Goal: Task Accomplishment & Management: Manage account settings

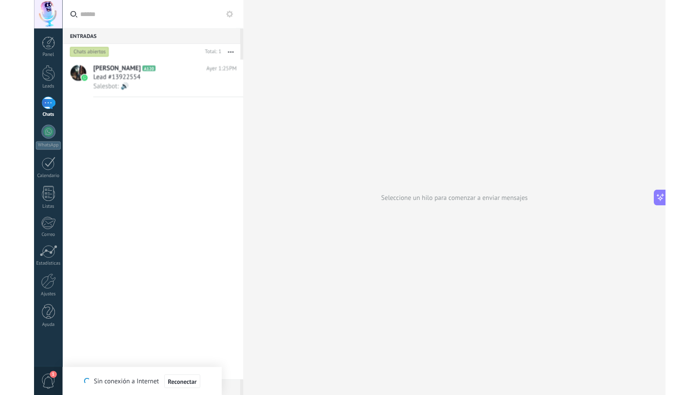
scroll to position [150, 0]
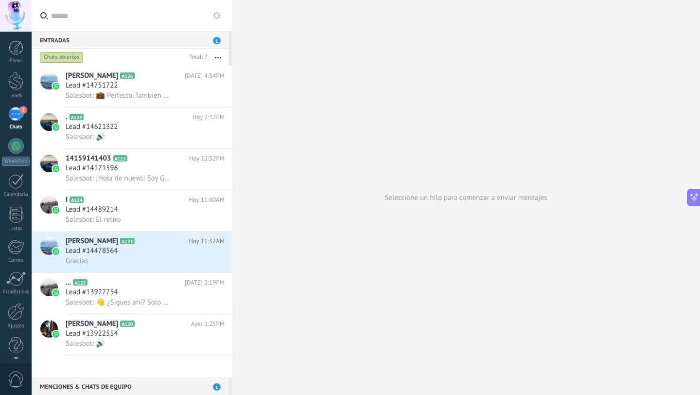
scroll to position [150, 0]
click at [204, 95] on icon at bounding box center [210, 96] width 12 height 12
click at [211, 98] on icon at bounding box center [213, 101] width 7 height 7
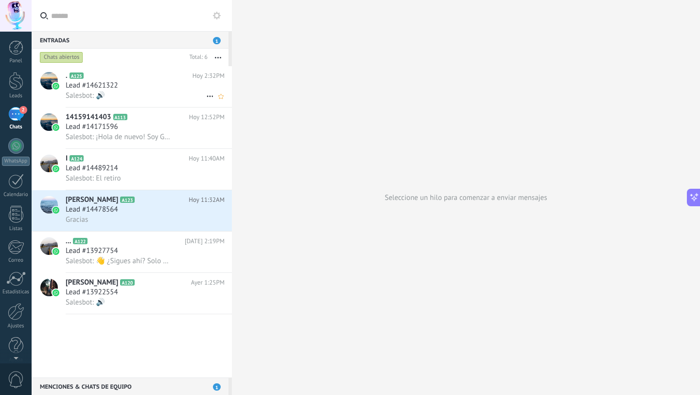
click at [205, 96] on icon at bounding box center [210, 96] width 12 height 12
click at [208, 99] on li "Conversación cerrada" at bounding box center [248, 101] width 92 height 19
click at [206, 94] on icon at bounding box center [210, 96] width 12 height 12
click at [212, 99] on icon at bounding box center [213, 101] width 7 height 7
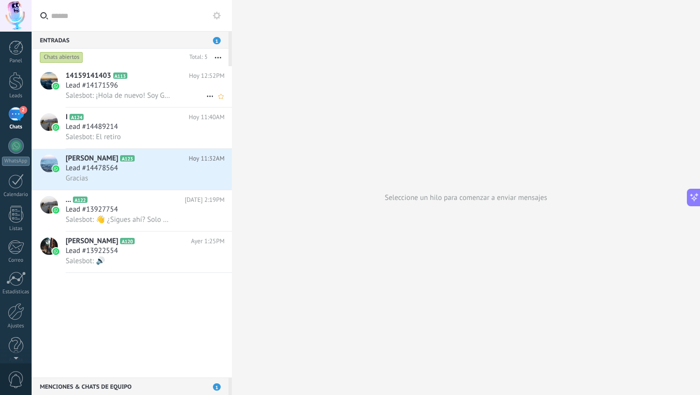
click at [200, 94] on div "Salesbot: ¡Hola de nuevo! Soy Gemelito RV 💬 ¿Querés que retomemos tu cotización…" at bounding box center [145, 95] width 159 height 10
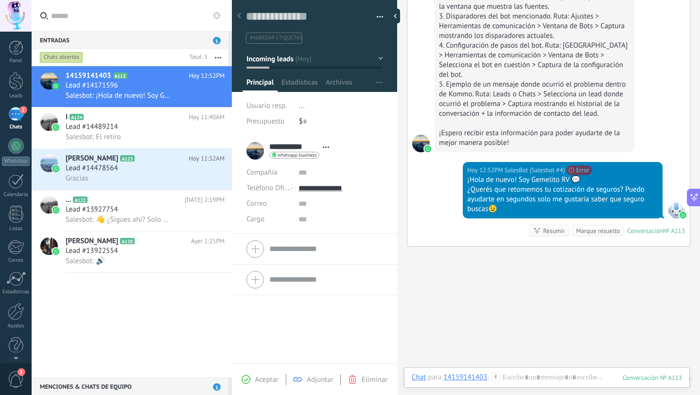
scroll to position [663, 0]
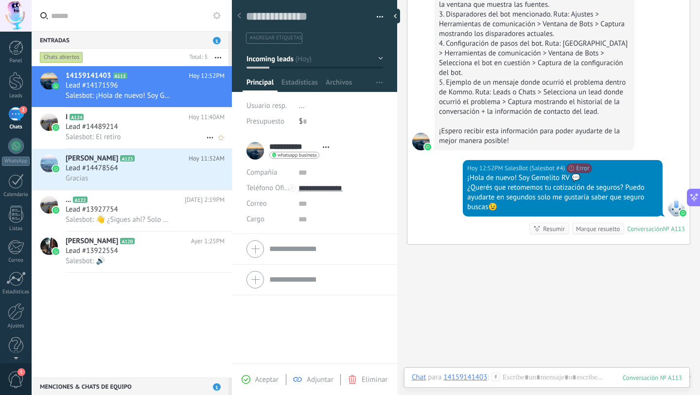
click at [204, 135] on icon at bounding box center [210, 138] width 12 height 12
click at [218, 144] on div "Conversación cerrada" at bounding box center [247, 143] width 77 height 19
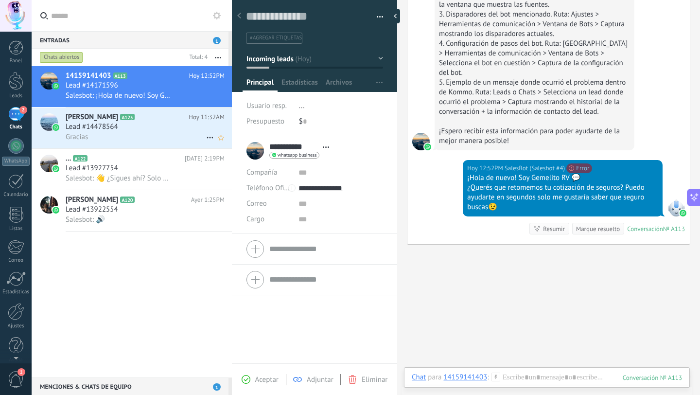
click at [205, 137] on icon at bounding box center [210, 138] width 12 height 12
click at [225, 142] on span "Conversación cerrada" at bounding box center [253, 143] width 66 height 19
click at [205, 140] on icon at bounding box center [210, 138] width 12 height 12
click at [225, 165] on span "Conversación cerrada" at bounding box center [253, 162] width 66 height 19
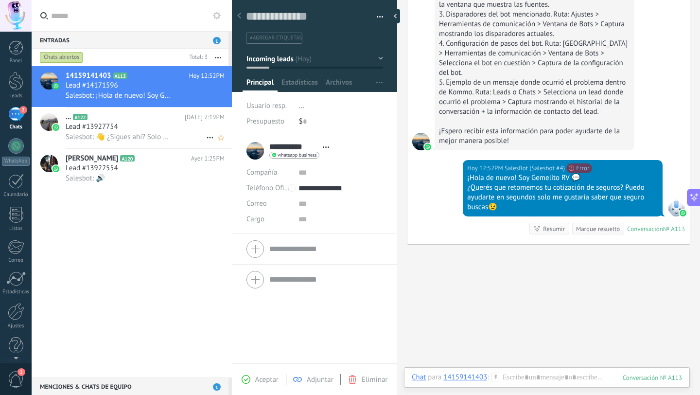
click at [173, 121] on h2 "... A122" at bounding box center [125, 117] width 119 height 10
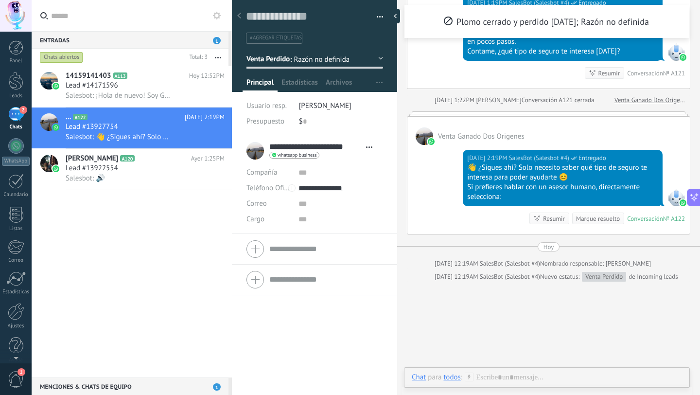
scroll to position [508, 0]
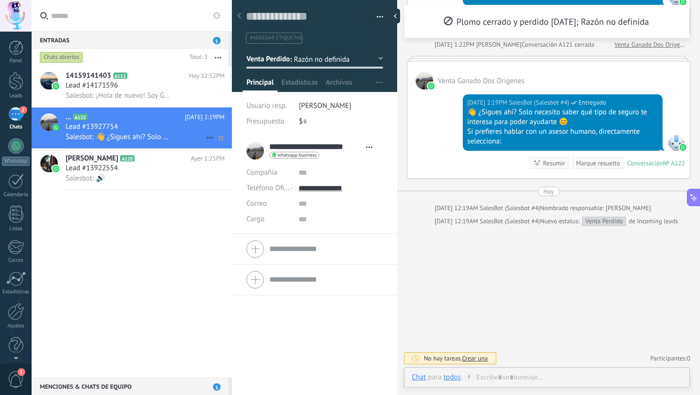
click at [206, 137] on icon at bounding box center [210, 138] width 12 height 12
click at [213, 142] on use at bounding box center [213, 143] width 7 height 7
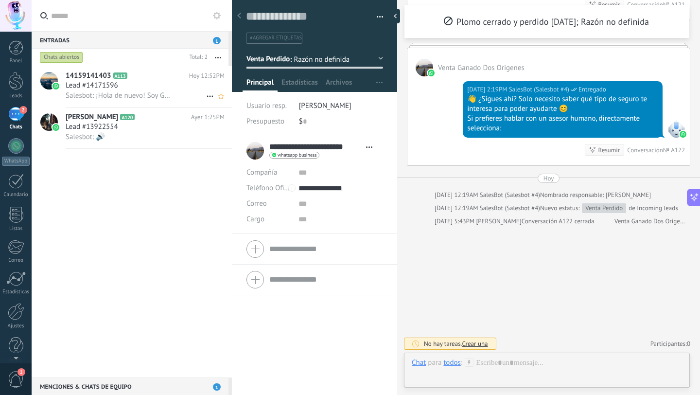
click at [179, 86] on div "Lead #14171596" at bounding box center [145, 86] width 159 height 10
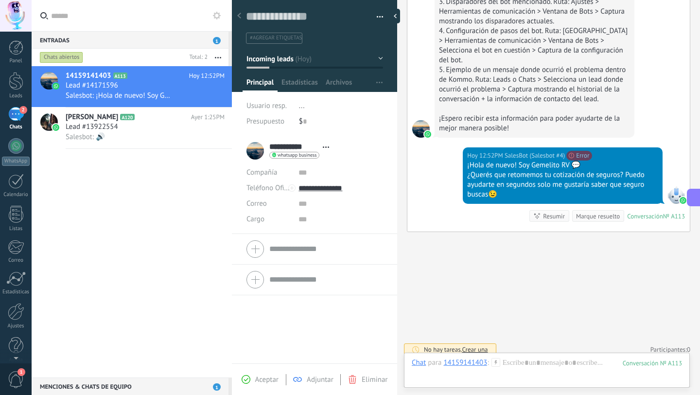
scroll to position [682, 0]
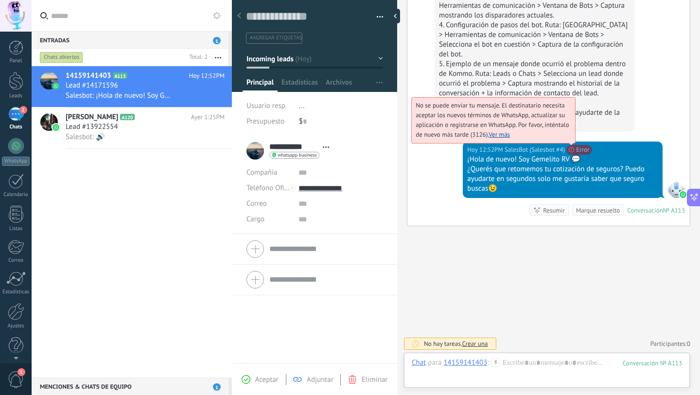
click at [569, 139] on span "No se puede enviar tu mensaje. El destinatario necesita aceptar los nuevos térm…" at bounding box center [493, 119] width 154 height 37
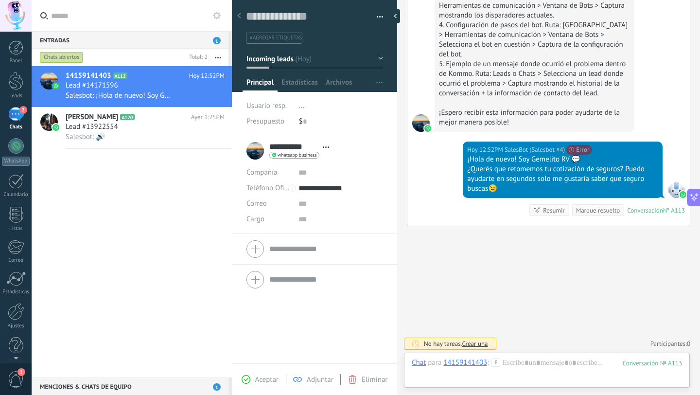
click at [217, 61] on button "button" at bounding box center [218, 58] width 21 height 18
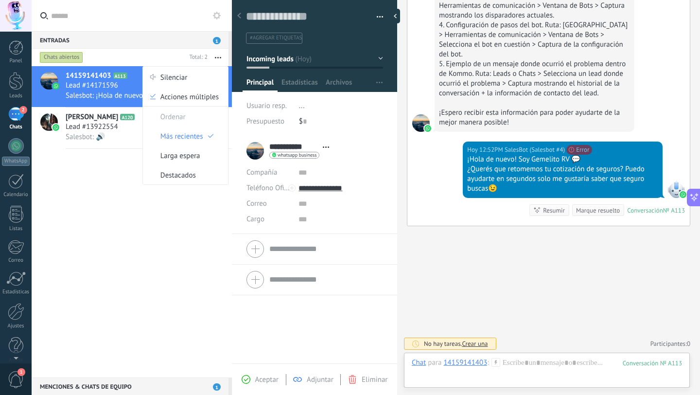
click at [124, 97] on span "Salesbot: ¡Hola de nuevo! Soy Gemelito RV 💬 ¿Querés que retomemos tu cotización…" at bounding box center [119, 95] width 106 height 9
click at [102, 83] on span "Lead #14171596" at bounding box center [92, 86] width 53 height 10
click at [135, 172] on div "14159141403 A113 [DATE] 12:52PM Lead #14171596 Salesbot: ¡Hola de nuevo! Soy Ge…" at bounding box center [132, 221] width 200 height 311
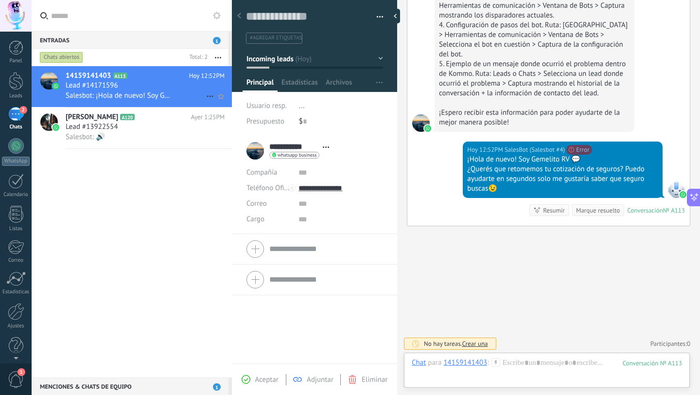
click at [205, 97] on icon at bounding box center [210, 96] width 12 height 12
click at [215, 99] on icon at bounding box center [213, 101] width 7 height 7
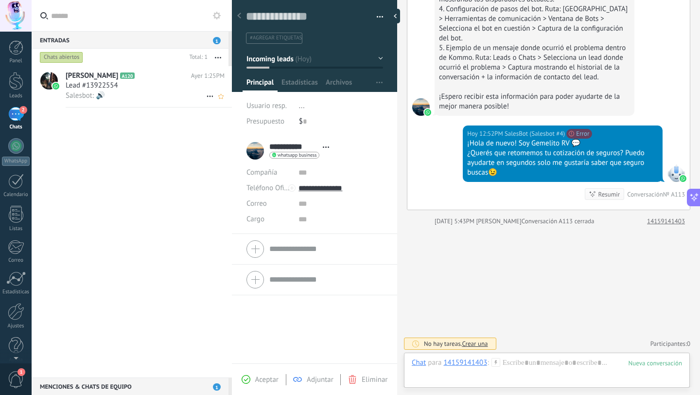
click at [177, 91] on div "Salesbot: 🔊" at bounding box center [145, 95] width 159 height 10
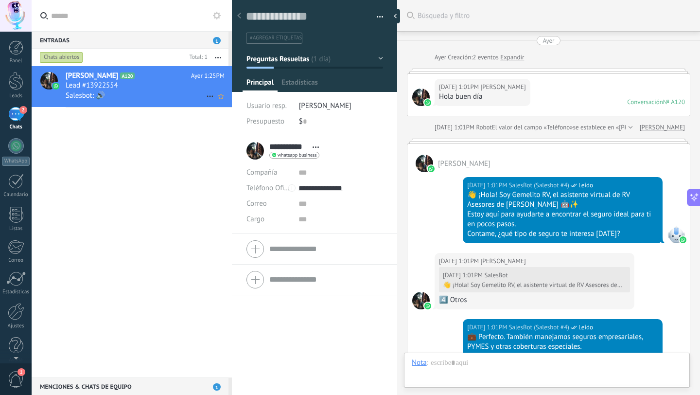
scroll to position [558, 0]
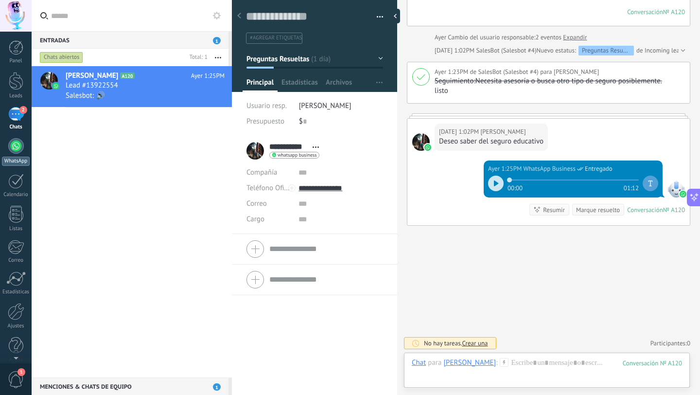
click at [19, 147] on div at bounding box center [16, 146] width 16 height 16
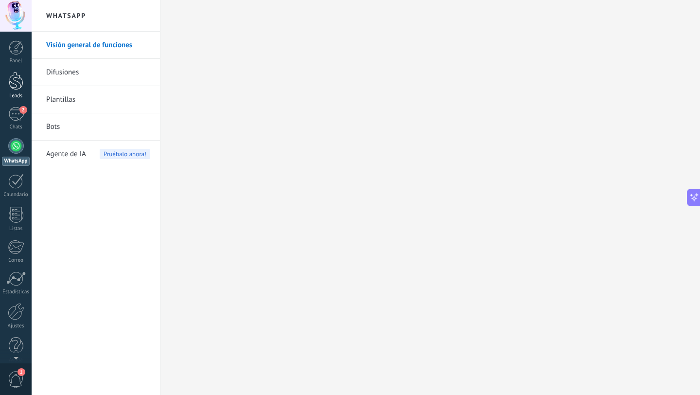
click at [10, 88] on div at bounding box center [16, 81] width 15 height 18
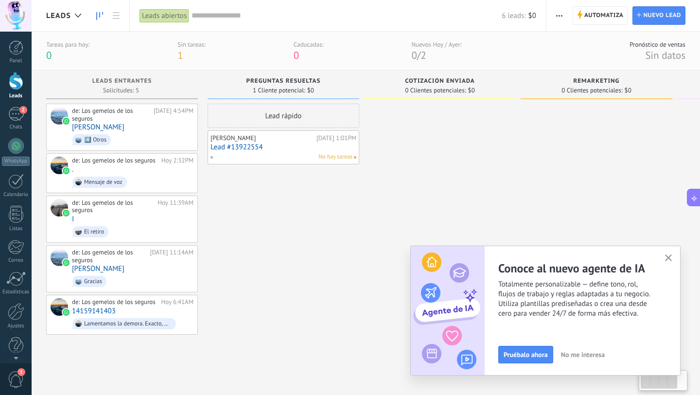
scroll to position [24, 0]
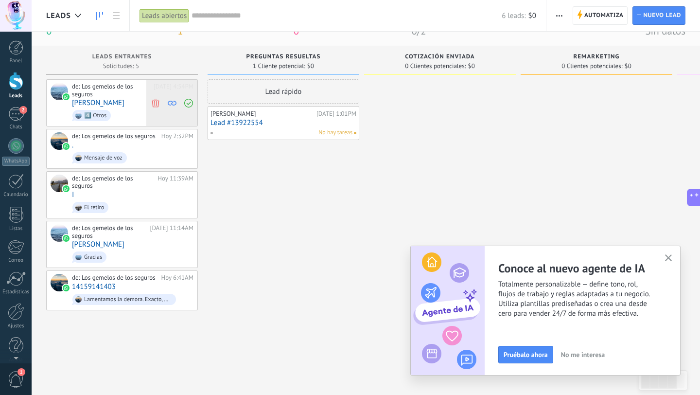
click at [154, 98] on icon at bounding box center [155, 102] width 9 height 9
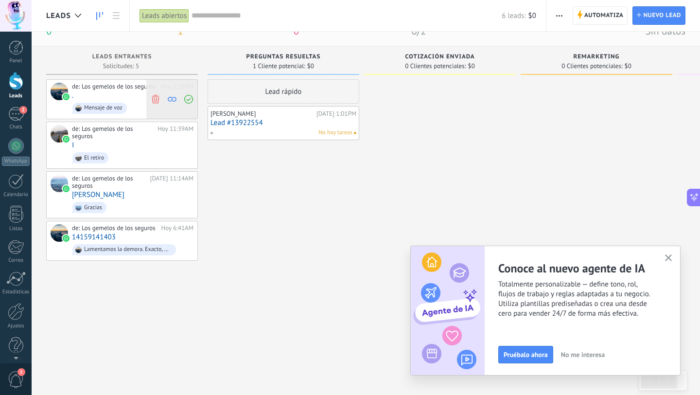
click at [159, 97] on use at bounding box center [155, 98] width 7 height 9
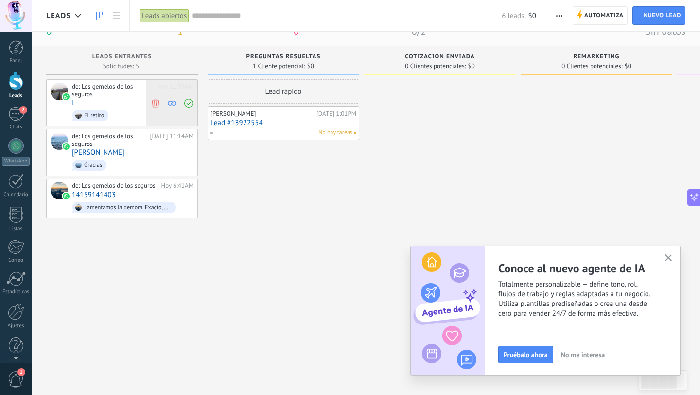
click at [158, 103] on icon at bounding box center [155, 102] width 9 height 9
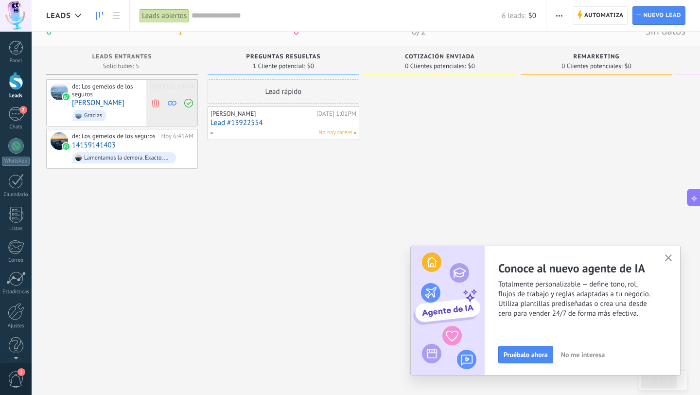
click at [156, 103] on use at bounding box center [155, 102] width 7 height 9
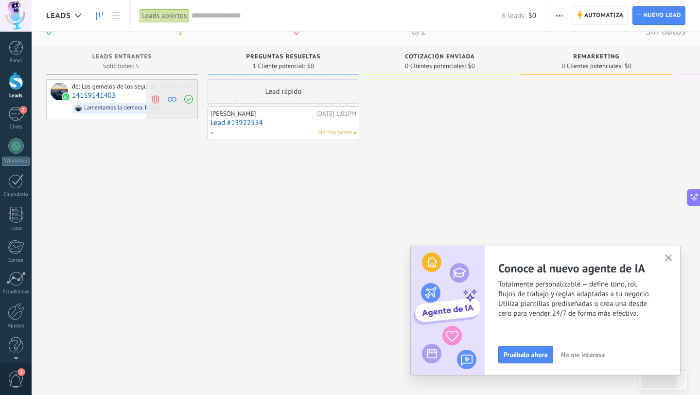
click at [155, 99] on use at bounding box center [155, 98] width 7 height 9
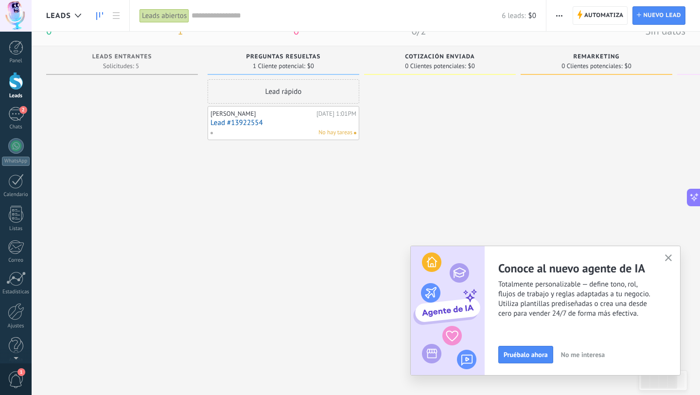
click at [247, 117] on div "[PERSON_NAME]" at bounding box center [263, 114] width 104 height 8
click at [227, 115] on div "[PERSON_NAME]" at bounding box center [263, 114] width 104 height 8
click at [17, 112] on div "2" at bounding box center [16, 114] width 16 height 14
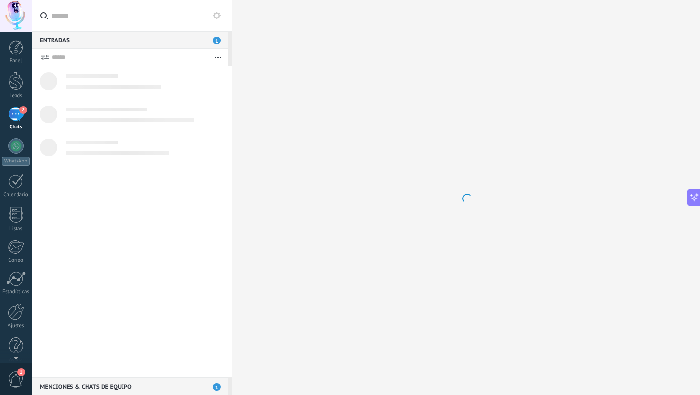
scroll to position [150, 0]
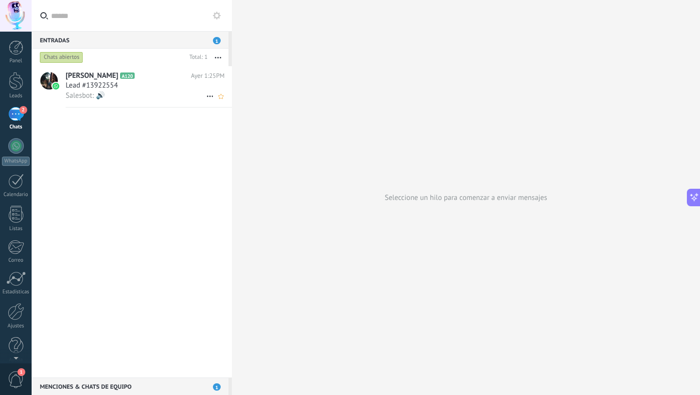
click at [141, 91] on div "Salesbot: 🔊" at bounding box center [145, 95] width 159 height 10
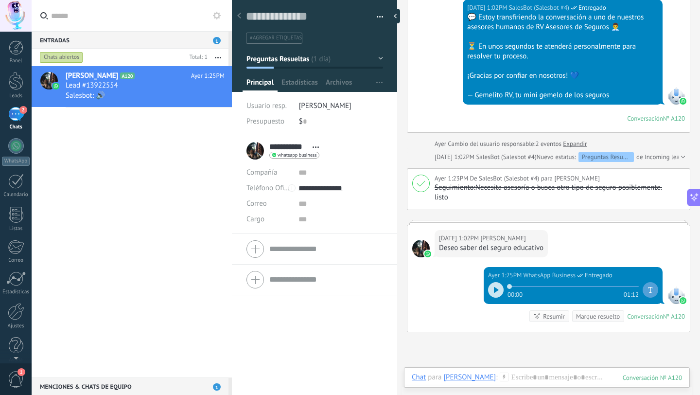
scroll to position [558, 0]
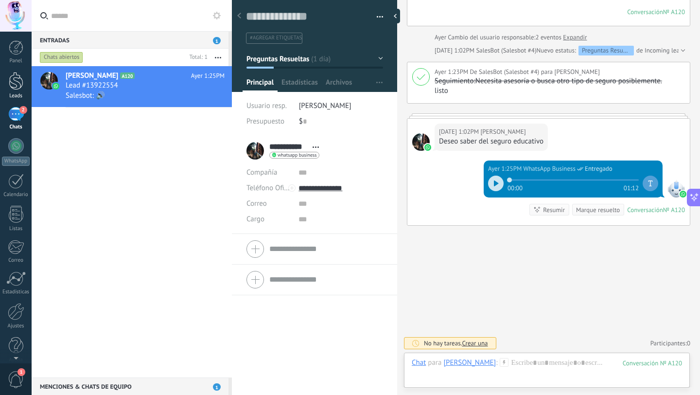
click at [11, 85] on div at bounding box center [16, 81] width 15 height 18
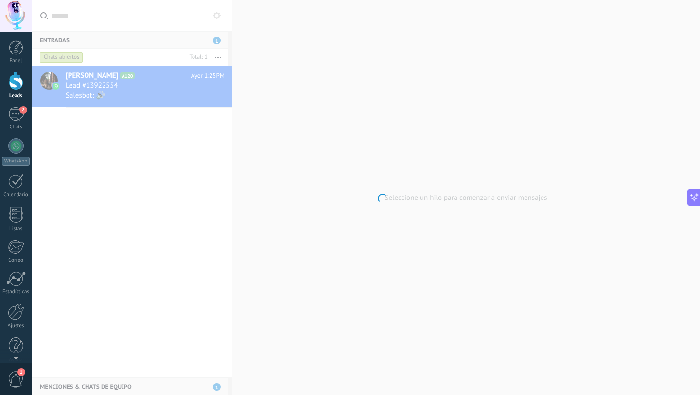
scroll to position [128, 0]
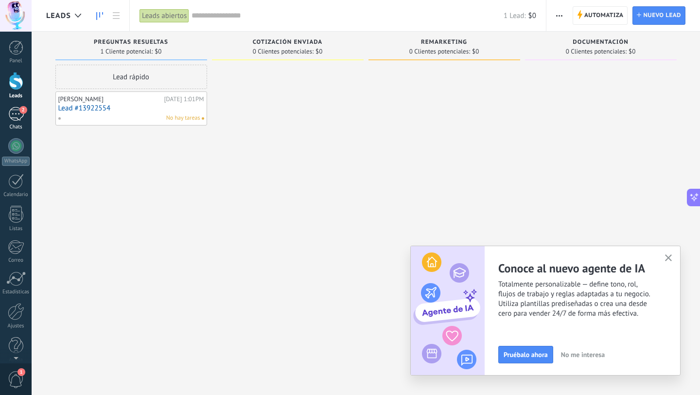
click at [13, 113] on div "2" at bounding box center [16, 114] width 16 height 14
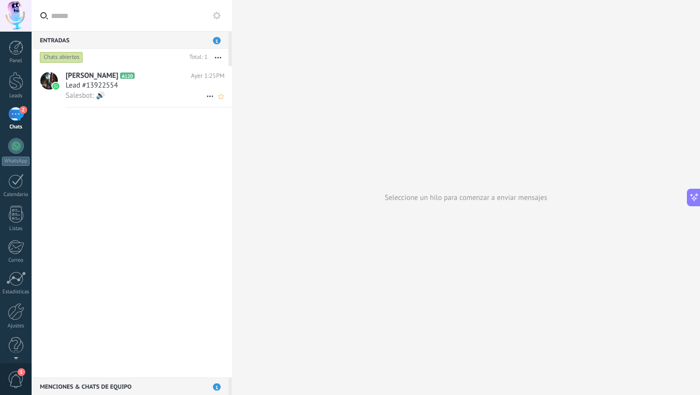
click at [207, 95] on icon at bounding box center [210, 96] width 12 height 12
click at [219, 105] on div "Conversación cerrada" at bounding box center [247, 101] width 77 height 19
click at [16, 89] on div at bounding box center [16, 81] width 15 height 18
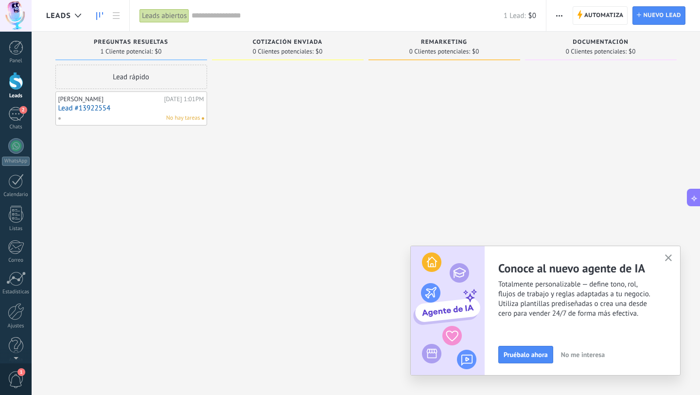
click at [188, 102] on div "[DATE] 1:01PM" at bounding box center [184, 99] width 40 height 8
click at [194, 105] on link "Lead #13922554" at bounding box center [131, 108] width 146 height 8
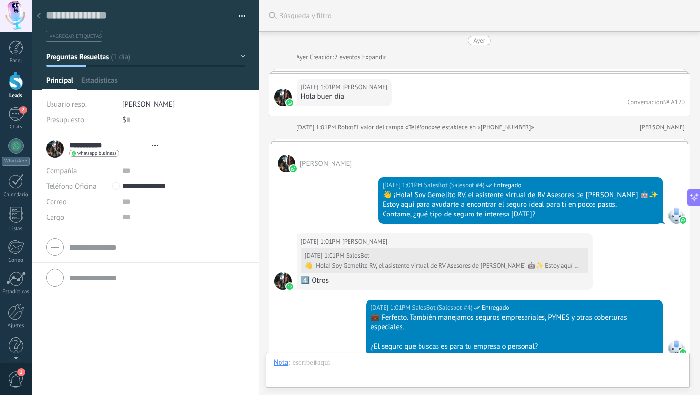
type textarea "**********"
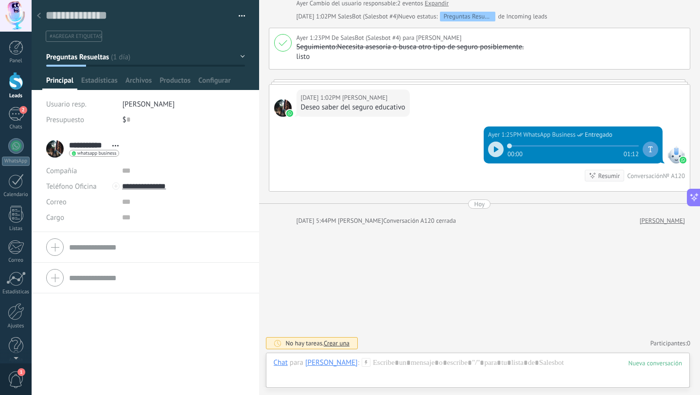
click at [241, 16] on button "button" at bounding box center [238, 16] width 14 height 15
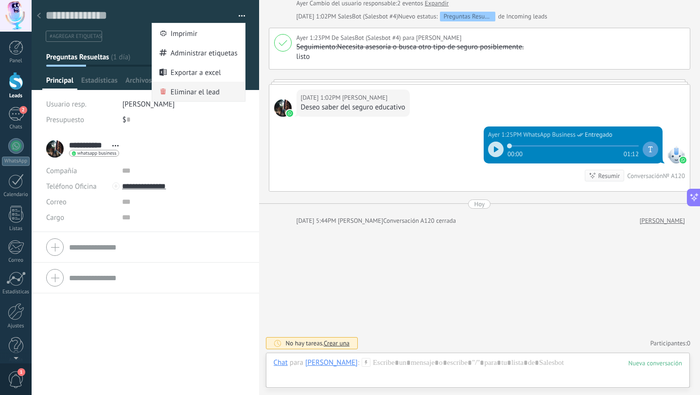
click at [188, 90] on span "Eliminar el lead" at bounding box center [195, 91] width 49 height 19
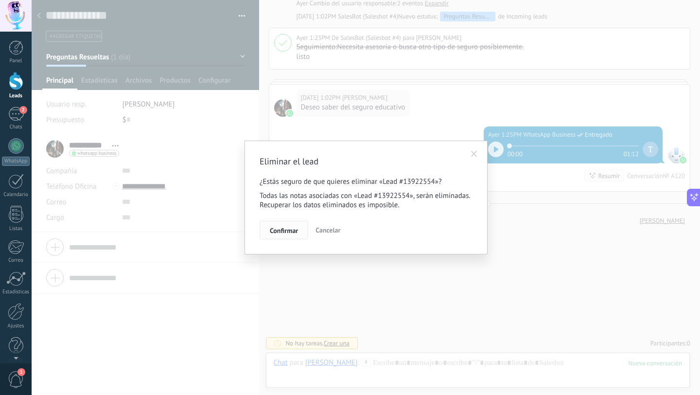
click at [286, 234] on span "Confirmar" at bounding box center [284, 230] width 28 height 7
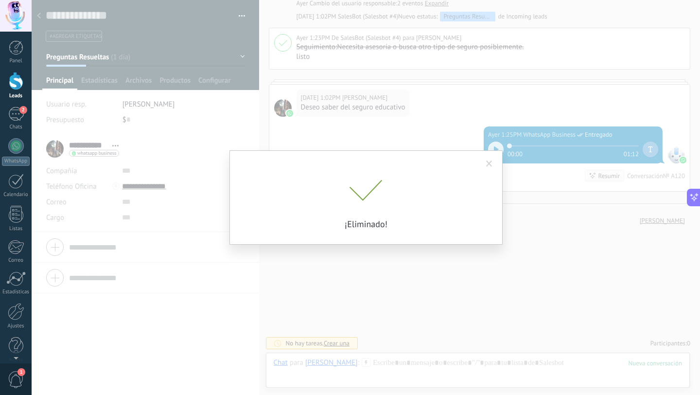
scroll to position [512, 0]
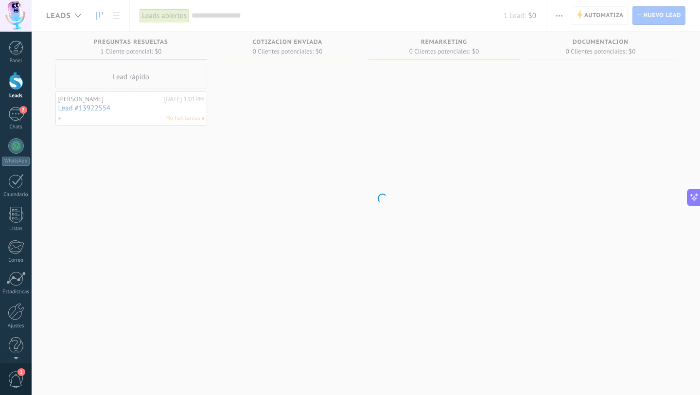
scroll to position [128, 0]
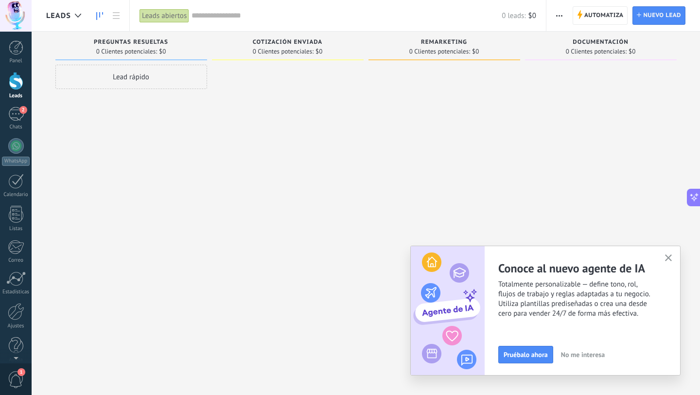
click at [15, 84] on div at bounding box center [16, 81] width 15 height 18
click at [605, 18] on span "Automatiza" at bounding box center [603, 16] width 39 height 18
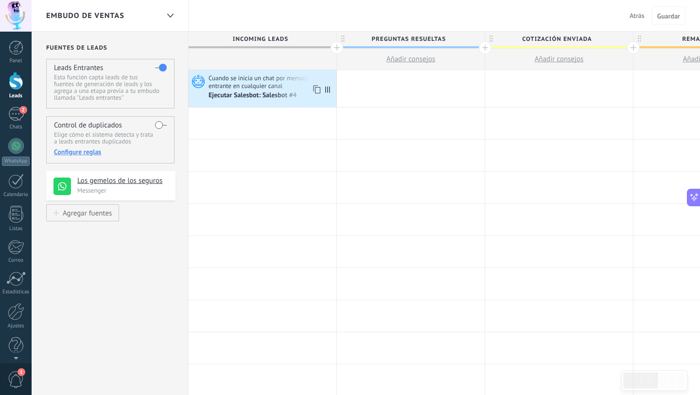
click at [260, 92] on div "Ejecutar Salesbot: Salesbot #4" at bounding box center [254, 95] width 90 height 9
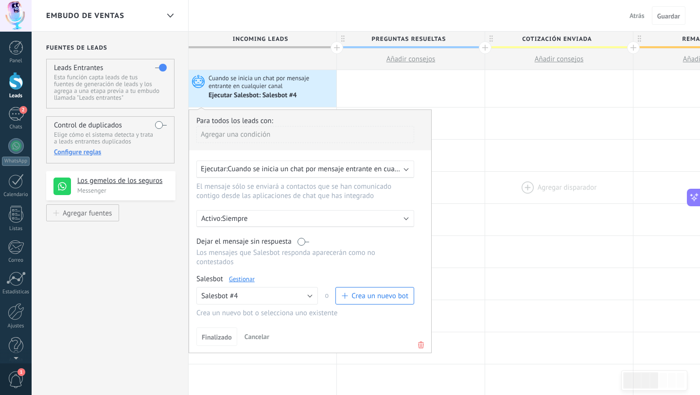
click at [520, 177] on div at bounding box center [559, 188] width 148 height 32
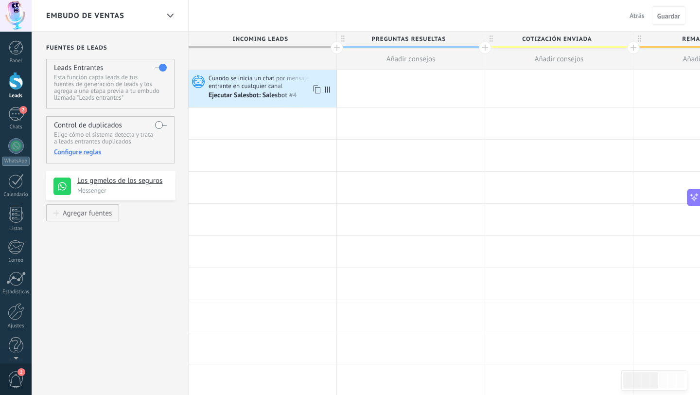
click at [265, 91] on div "Ejecutar Salesbot: Salesbot #4" at bounding box center [254, 95] width 90 height 9
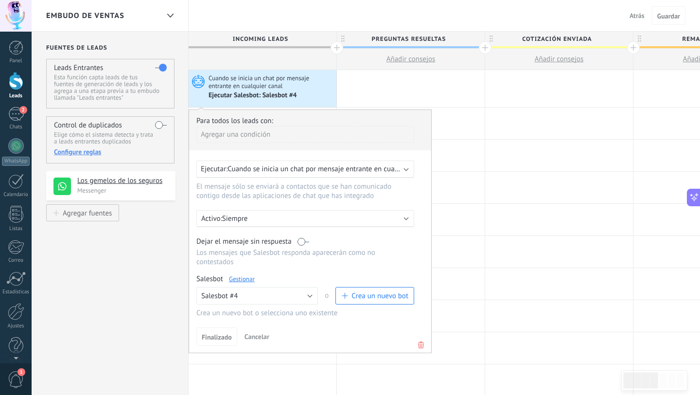
click at [246, 283] on link "Gestionar" at bounding box center [242, 279] width 26 height 8
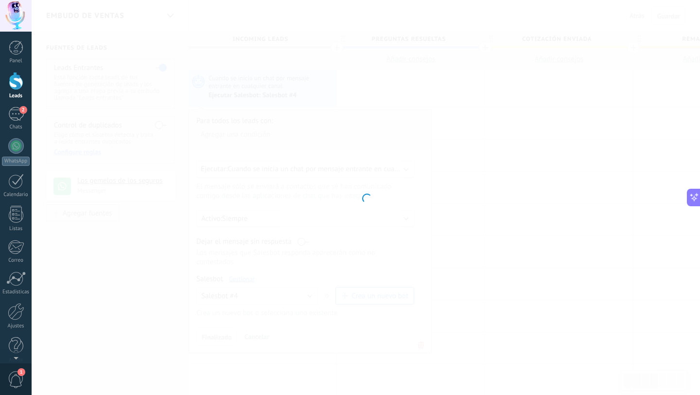
type input "**********"
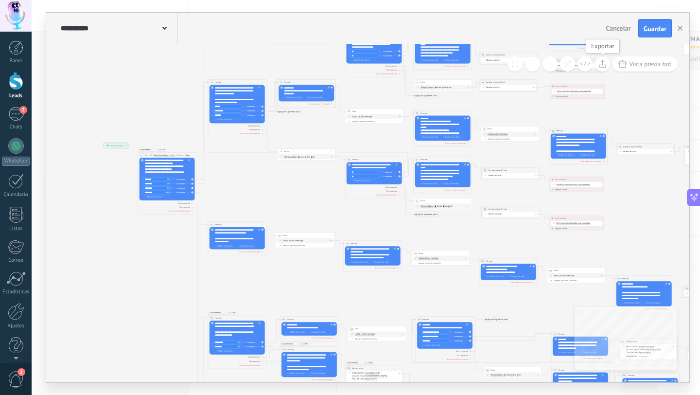
click at [607, 66] on button at bounding box center [602, 63] width 15 height 15
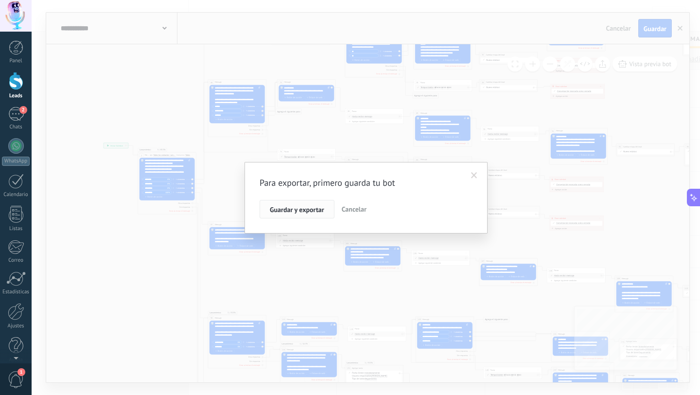
click at [321, 208] on span "Guardar y exportar" at bounding box center [297, 209] width 54 height 7
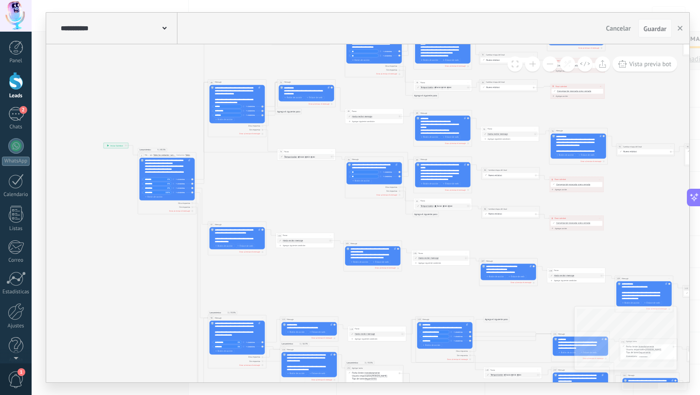
type textarea "**********"
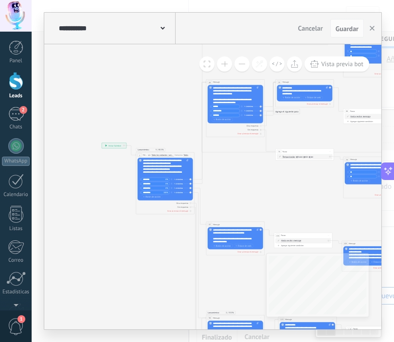
scroll to position [9, 0]
click at [369, 29] on button "button" at bounding box center [372, 28] width 15 height 18
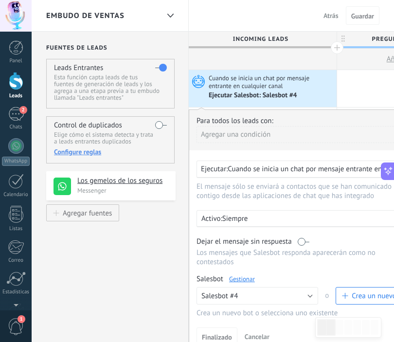
click at [14, 82] on div at bounding box center [16, 81] width 15 height 18
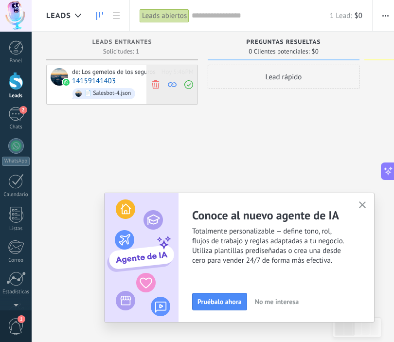
click at [158, 88] on icon at bounding box center [155, 84] width 9 height 9
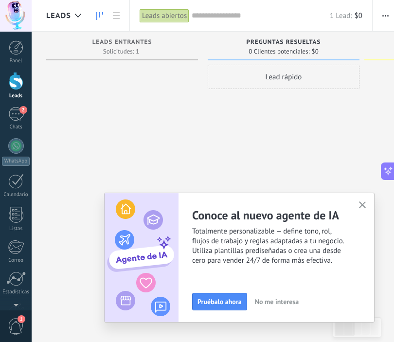
click at [357, 199] on button "button" at bounding box center [362, 205] width 12 height 13
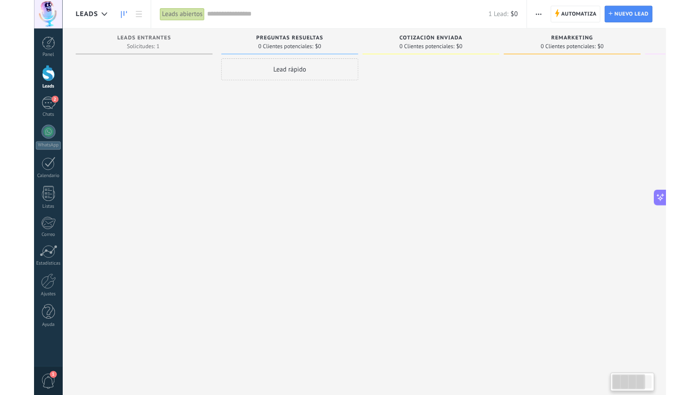
scroll to position [128, 0]
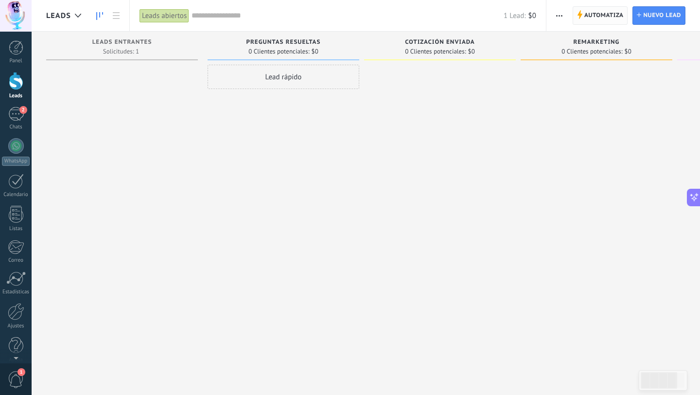
click at [582, 20] on span "Automatiza Automatiza" at bounding box center [600, 15] width 55 height 18
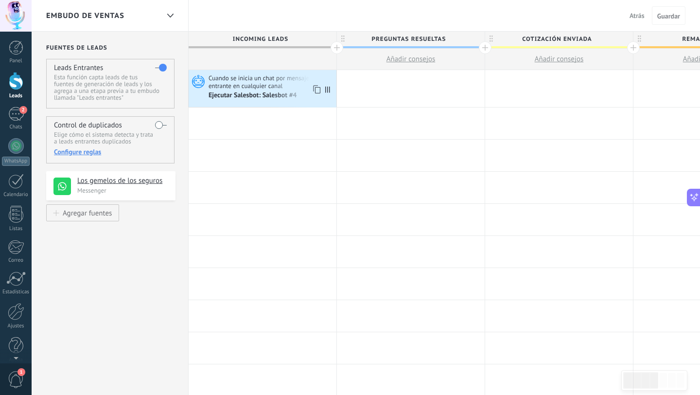
click at [266, 97] on div "Ejecutar Salesbot: Salesbot #4" at bounding box center [254, 95] width 90 height 9
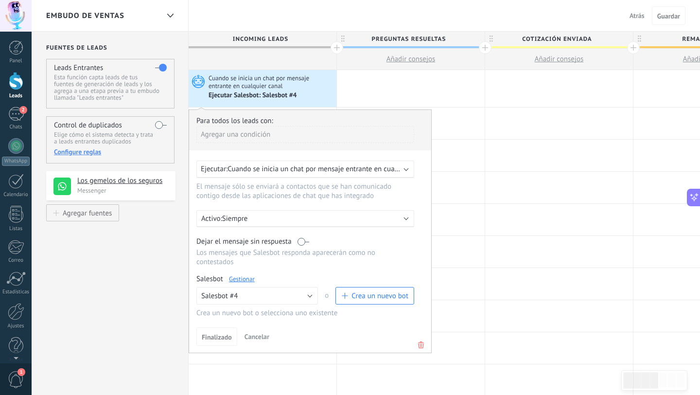
click at [251, 281] on link "Gestionar" at bounding box center [242, 279] width 26 height 8
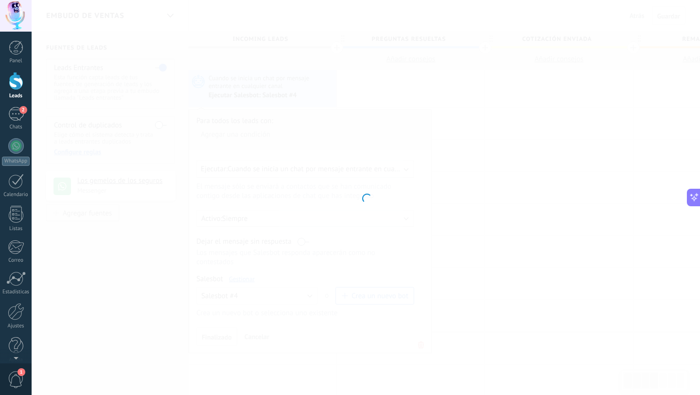
type input "**********"
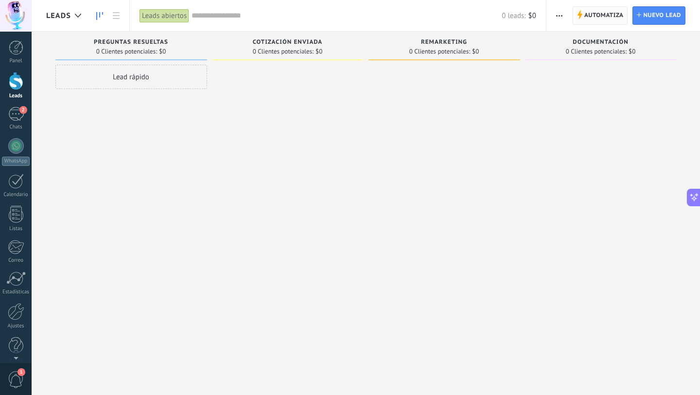
click at [603, 16] on span "Automatiza" at bounding box center [603, 16] width 39 height 18
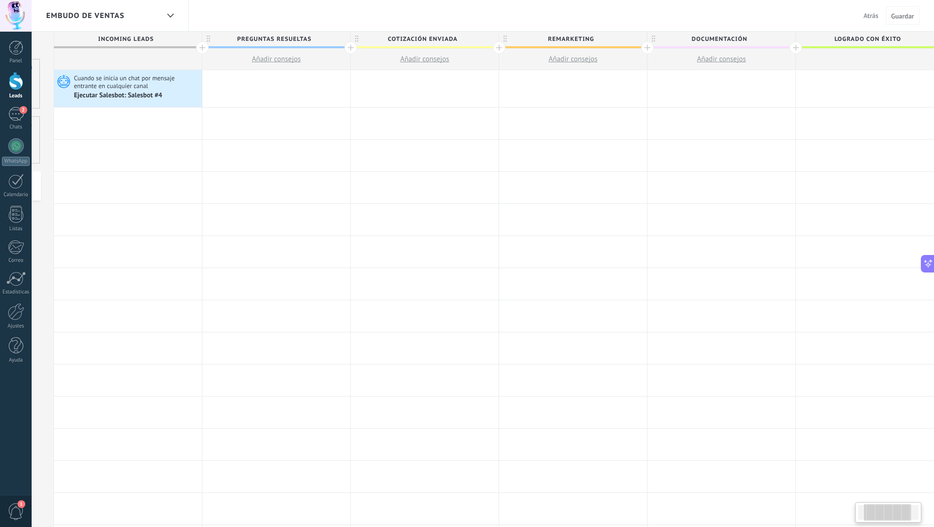
scroll to position [9, 0]
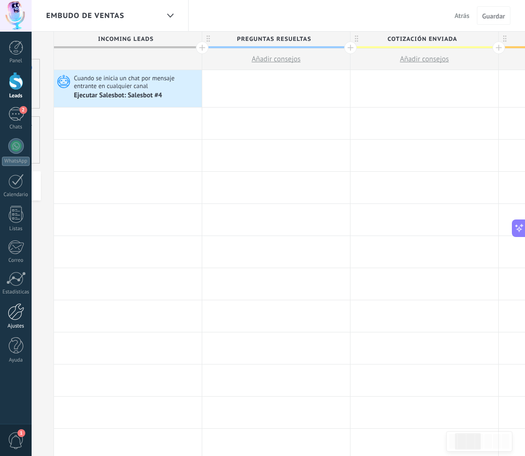
click at [16, 313] on div at bounding box center [16, 311] width 17 height 17
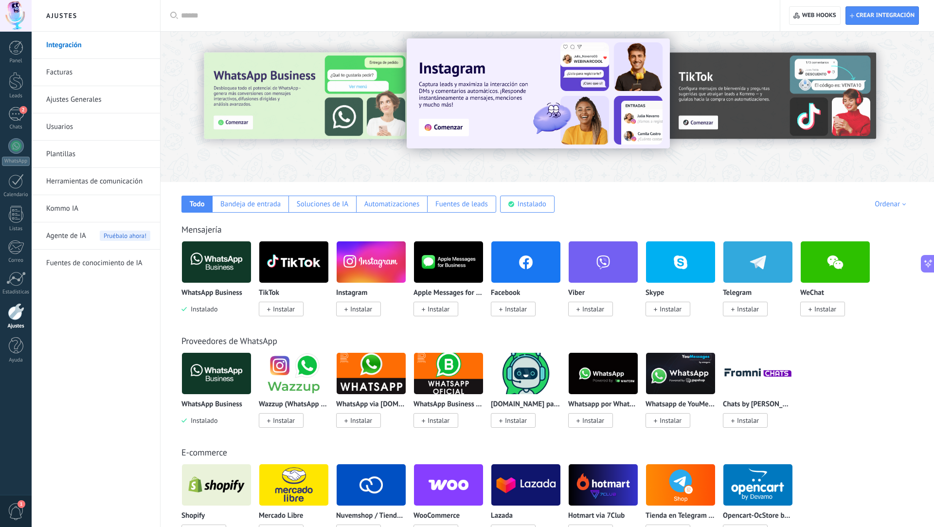
scroll to position [8, 0]
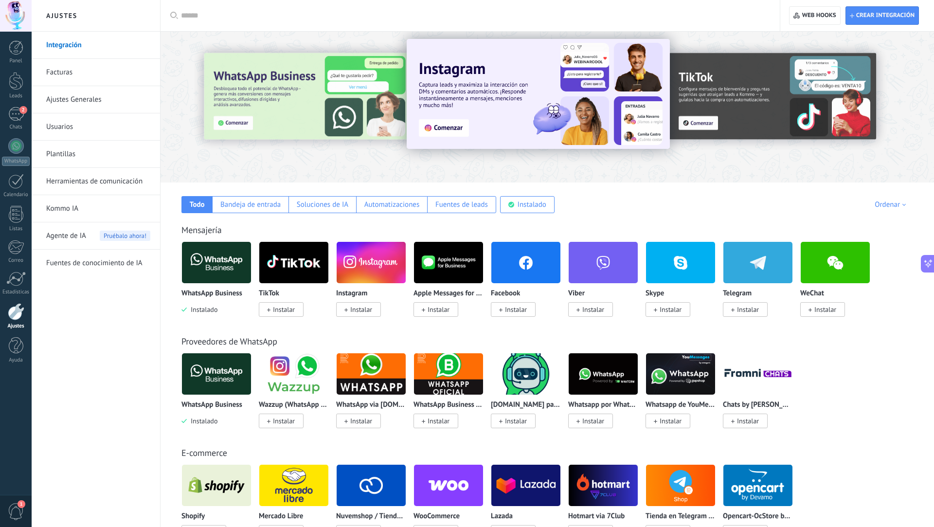
click at [114, 183] on link "Herramientas de comunicación" at bounding box center [98, 181] width 104 height 27
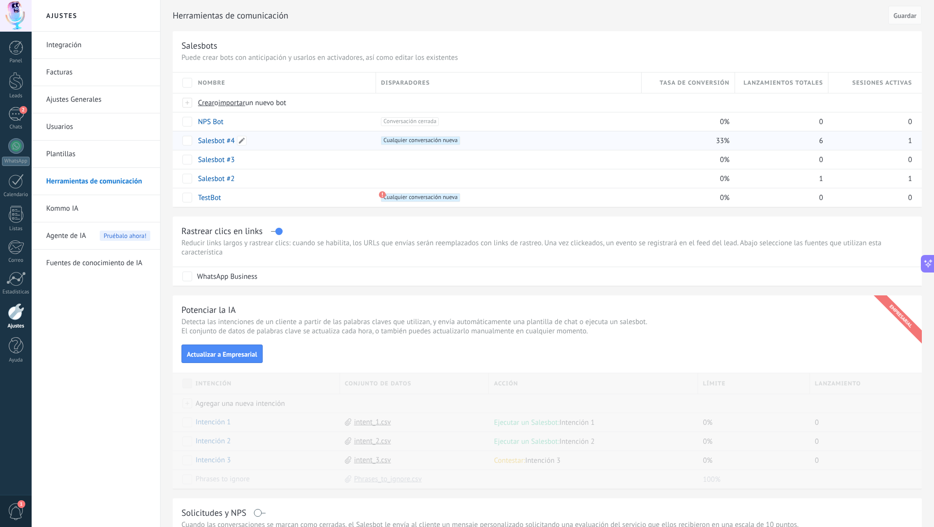
click at [218, 142] on link "Salesbot #4" at bounding box center [216, 140] width 36 height 9
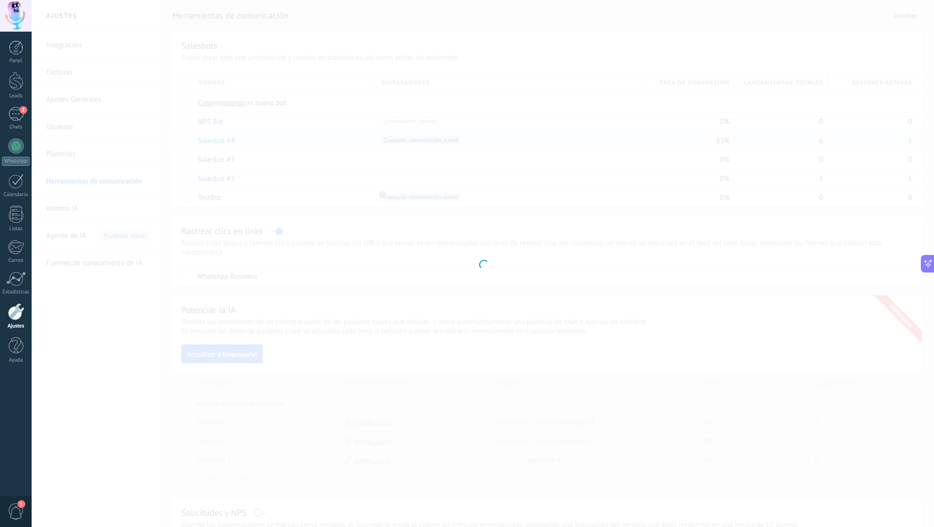
type input "**********"
